Goal: Information Seeking & Learning: Find specific fact

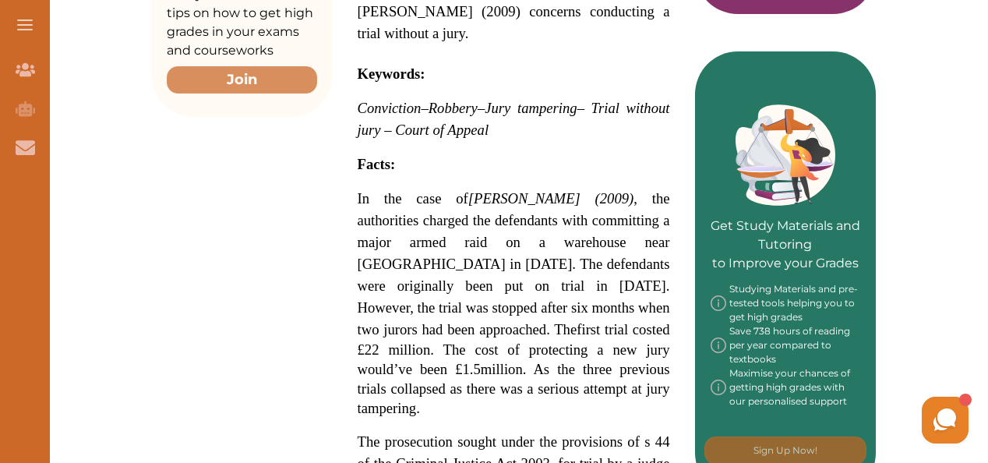
click at [914, 192] on div "Want to secure high grades in English Legal System ? We’ve created a FREE check…" at bounding box center [513, 422] width 949 height 1688
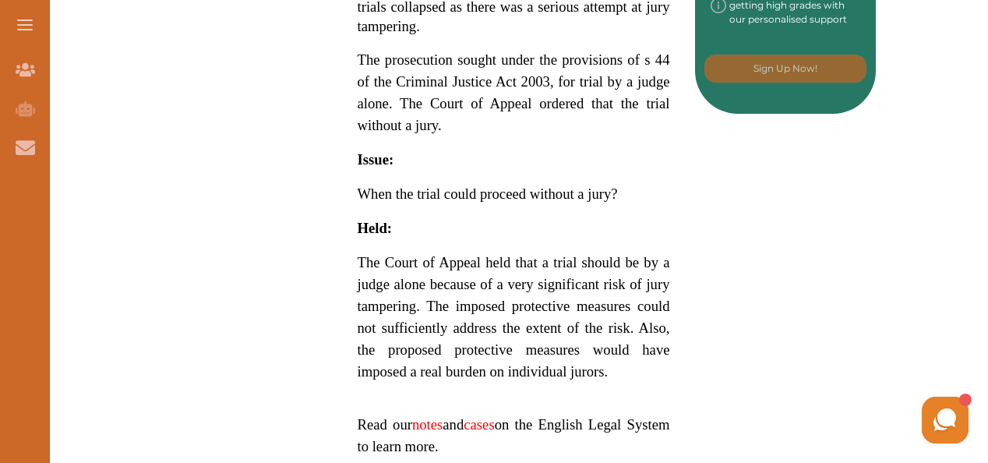
scroll to position [1010, 0]
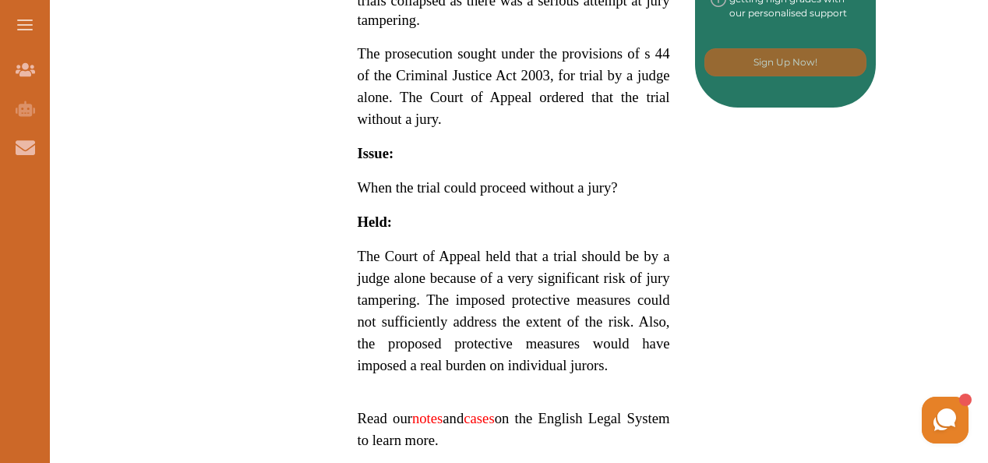
drag, startPoint x: 985, startPoint y: 218, endPoint x: 988, endPoint y: 235, distance: 17.4
click at [988, 235] on html "Join Our Team Join Our Team AI Tutor (Coming Soon) AI Tutor Contact Us Contact …" at bounding box center [494, 267] width 988 height 2555
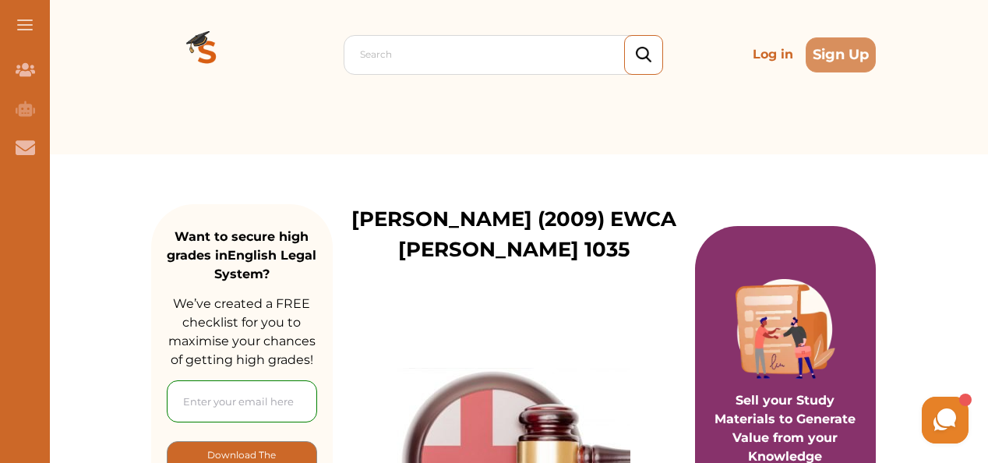
scroll to position [0, 0]
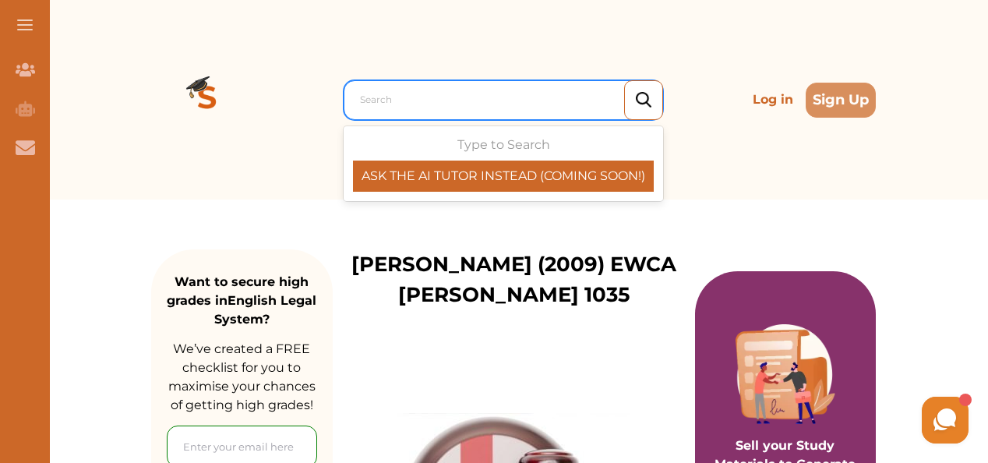
click at [437, 81] on div "Search" at bounding box center [504, 100] width 320 height 40
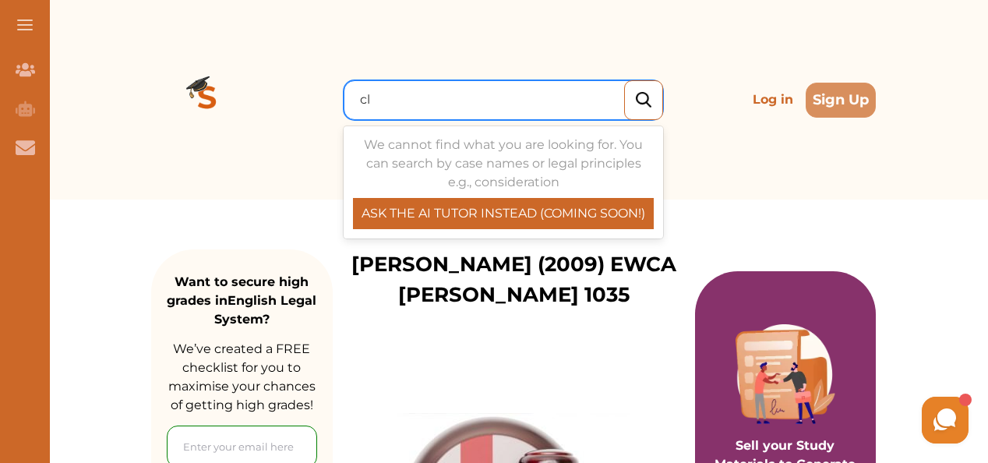
type input "c"
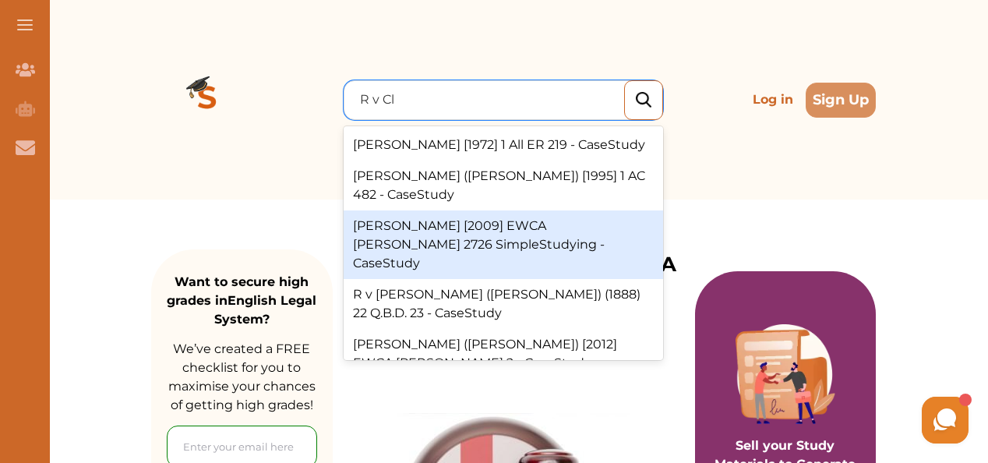
type input "R v Cl"
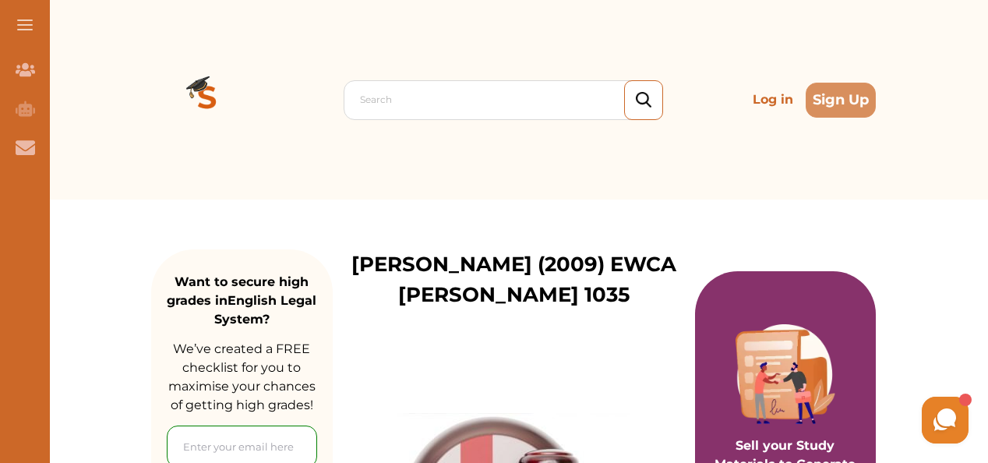
click at [19, 25] on span at bounding box center [25, 25] width 16 height 2
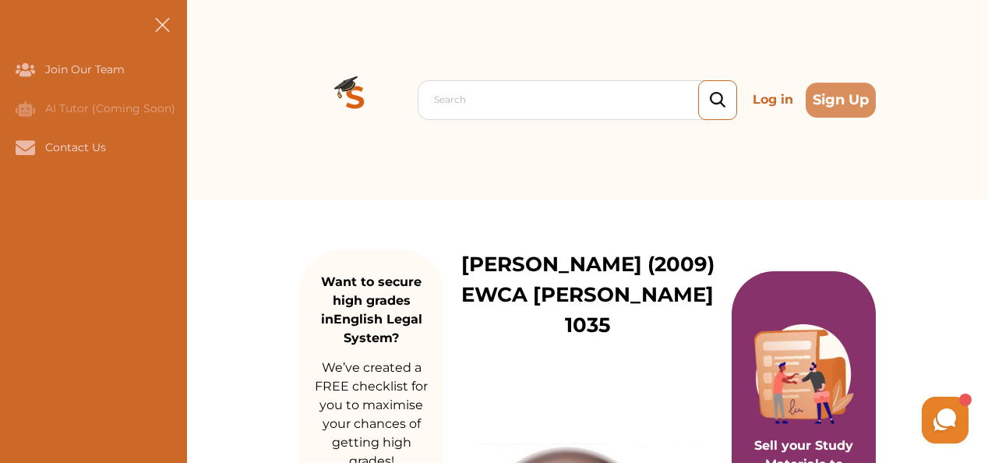
click at [151, 23] on button at bounding box center [162, 25] width 50 height 50
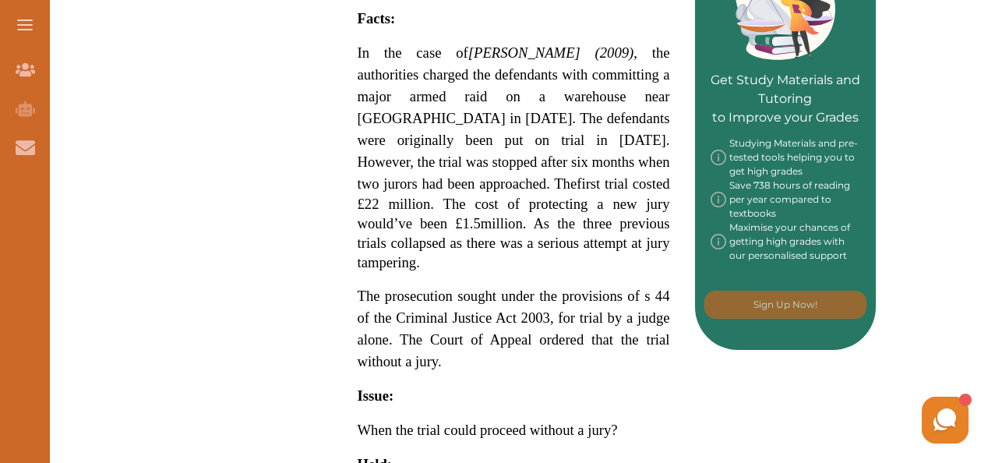
scroll to position [751, 0]
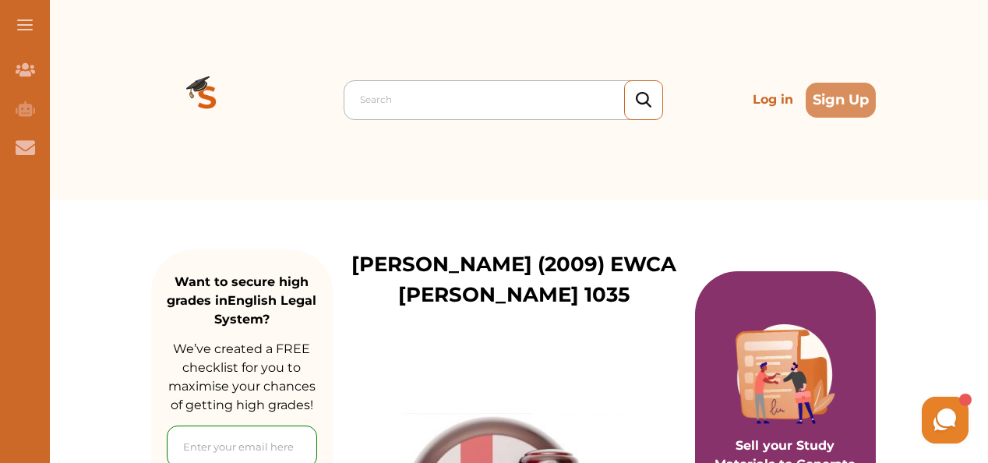
click at [486, 92] on div at bounding box center [507, 100] width 295 height 22
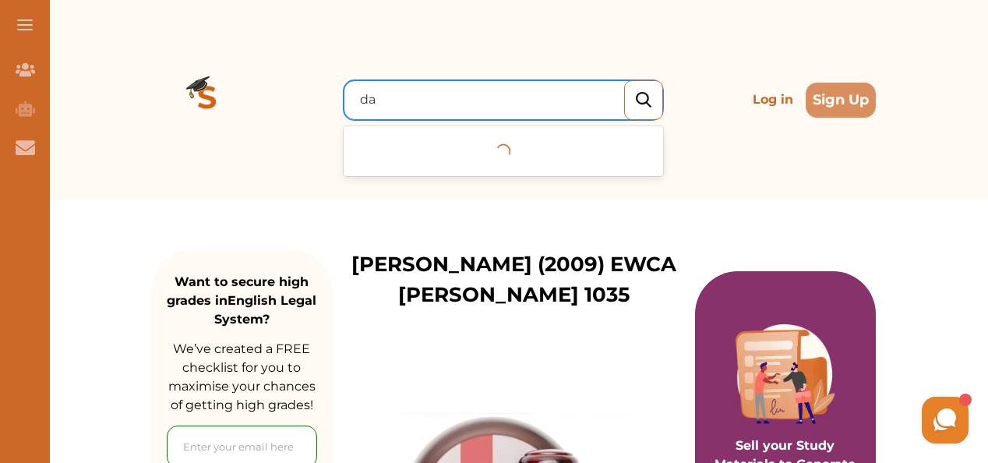
type input "d"
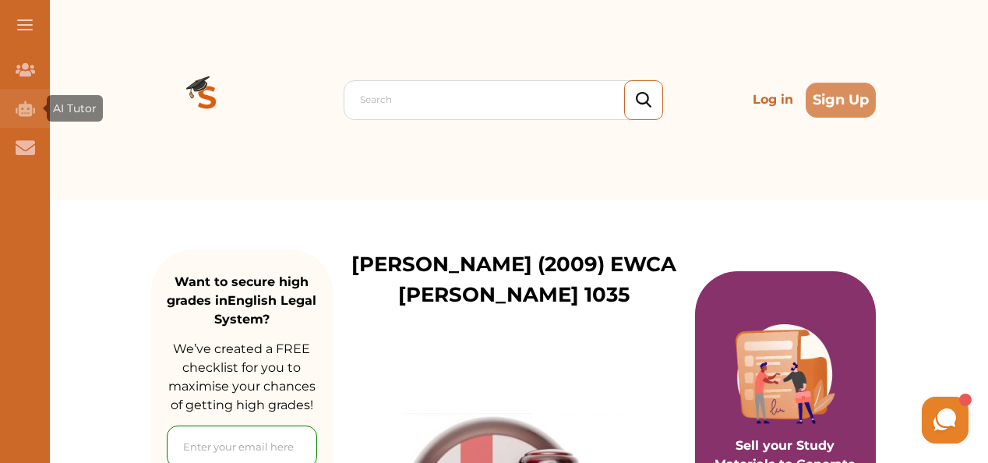
click at [12, 116] on div "AI Tutor (Coming Soon)" at bounding box center [25, 108] width 50 height 39
